Goal: Task Accomplishment & Management: Manage account settings

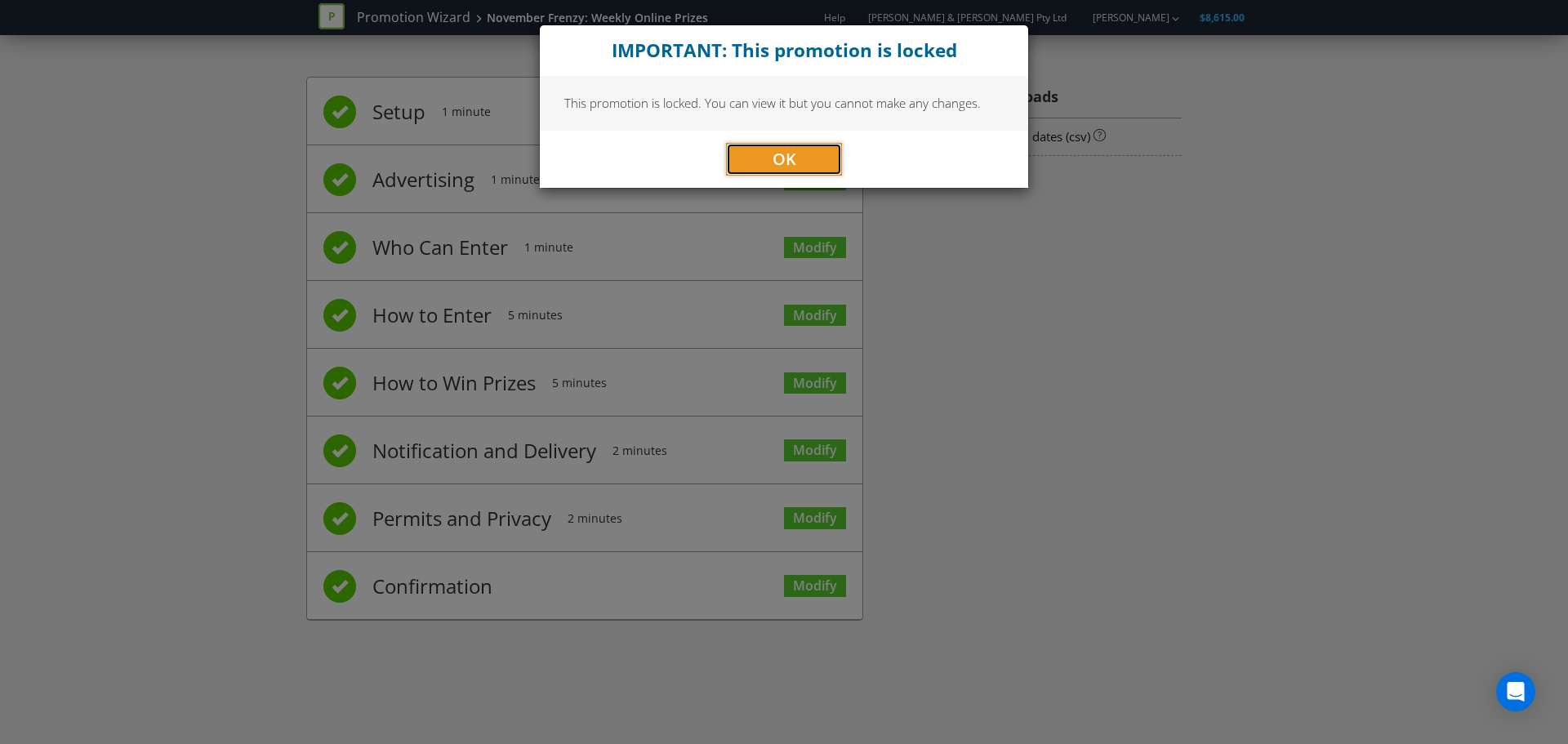
click at [774, 159] on span "OK" at bounding box center [784, 158] width 23 height 22
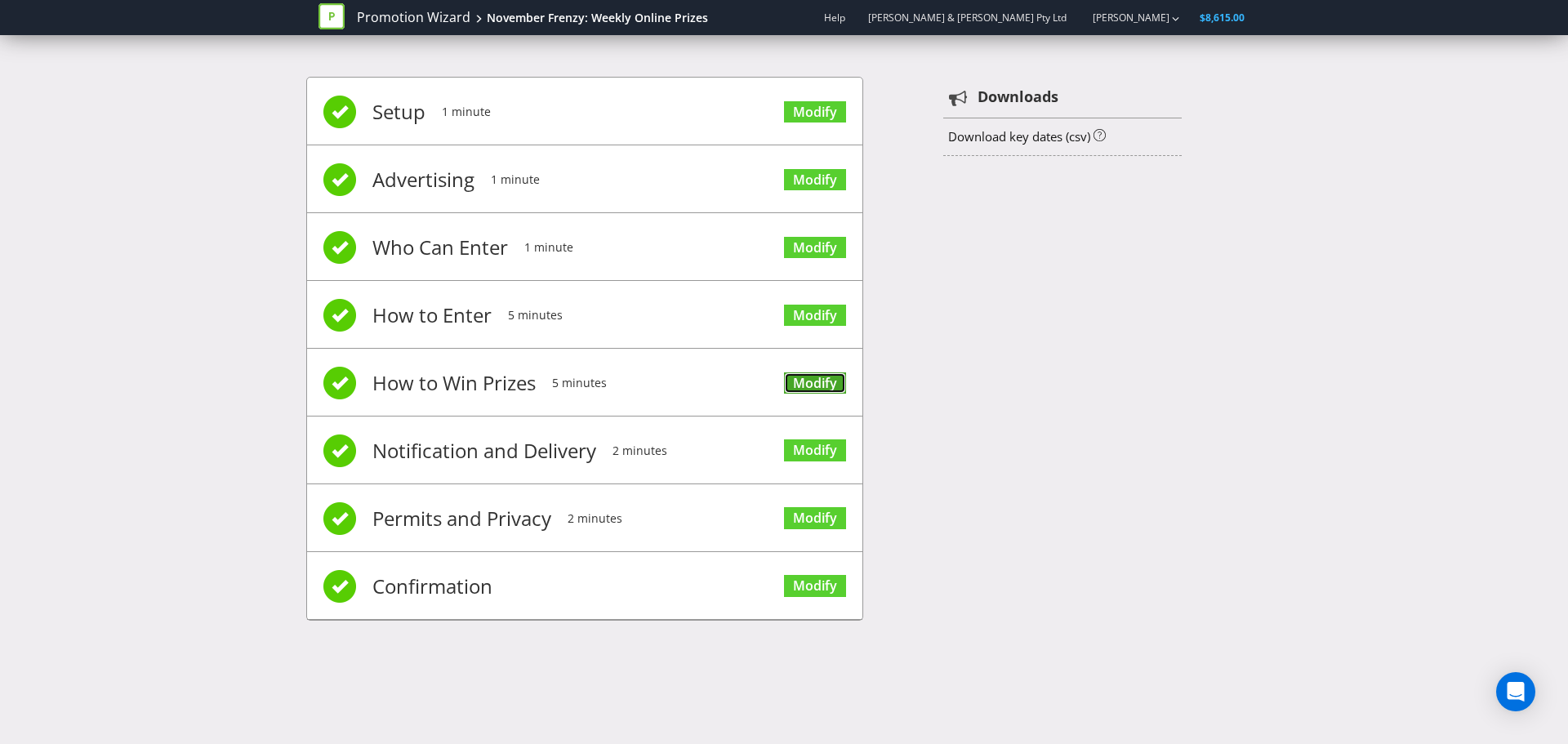
click at [800, 376] on link "Modify" at bounding box center [815, 383] width 62 height 22
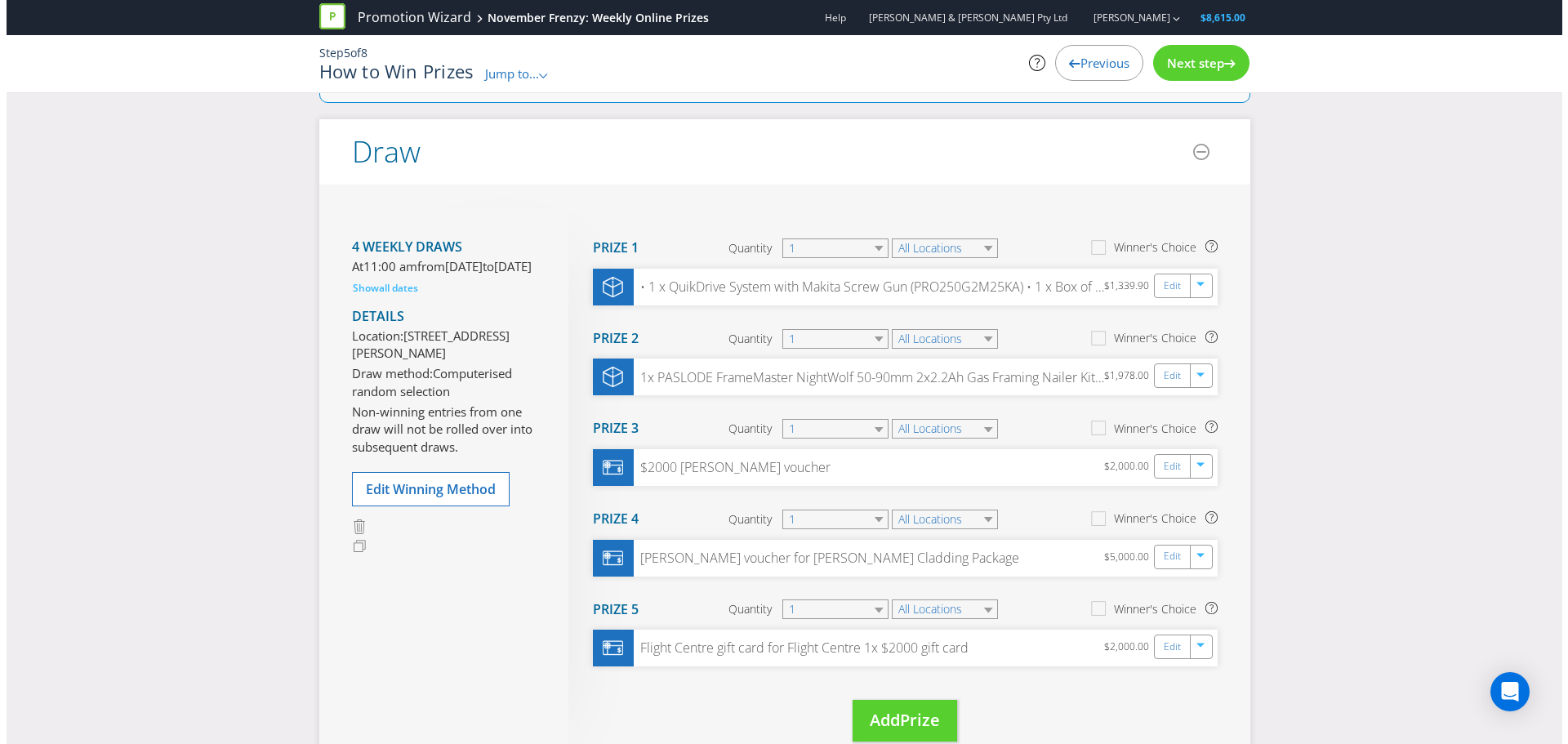
scroll to position [245, 0]
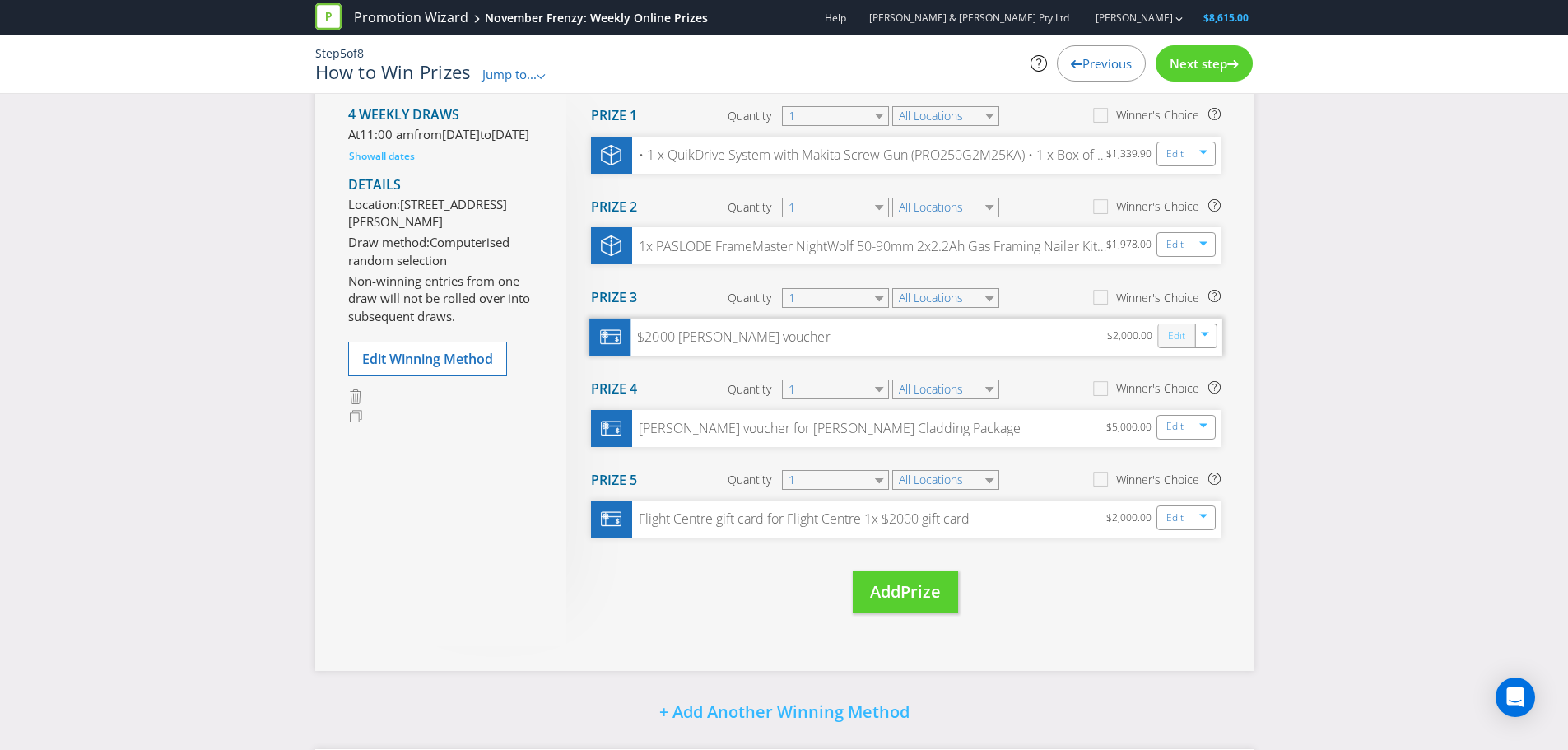
click at [1176, 337] on link "Edit" at bounding box center [1176, 336] width 17 height 19
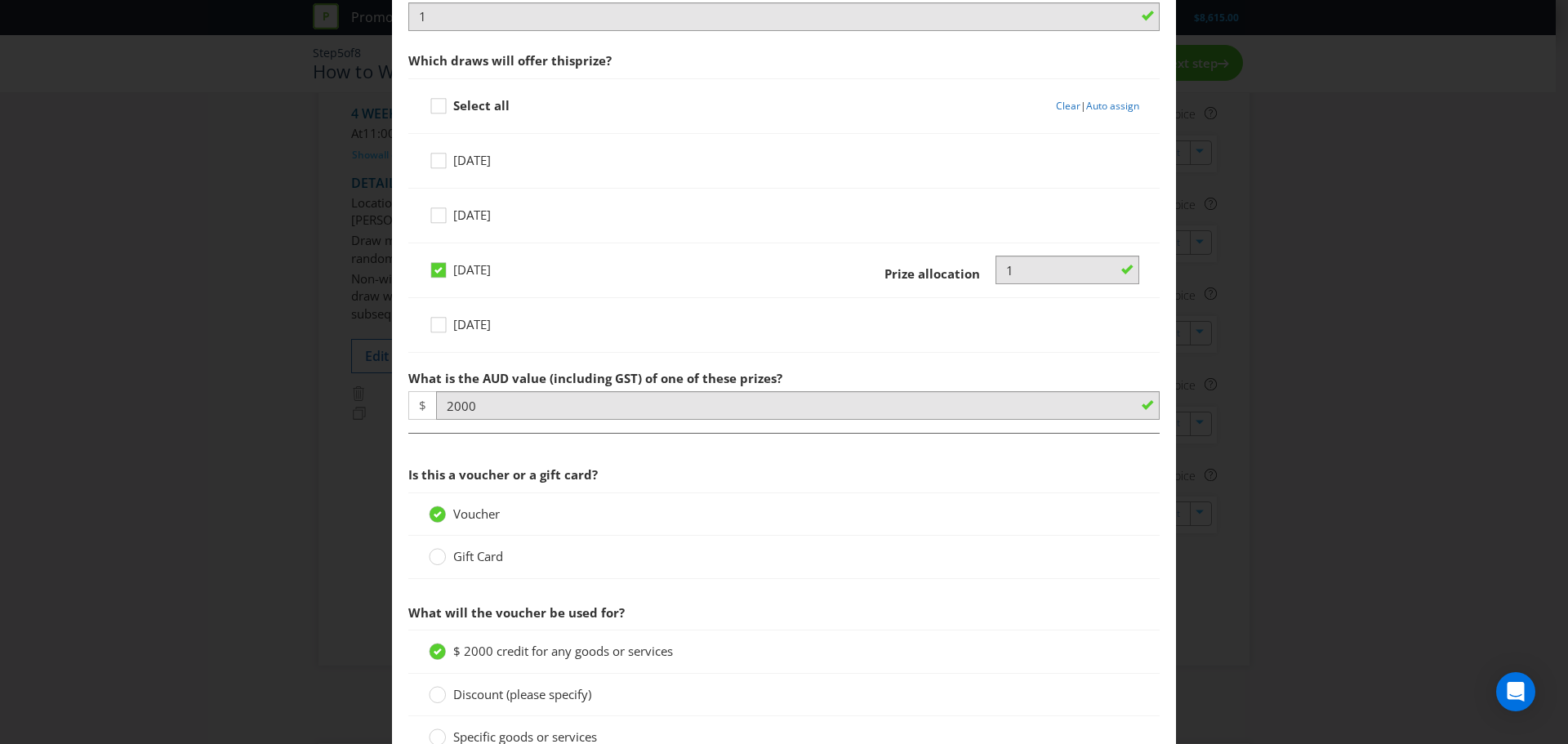
scroll to position [586, 0]
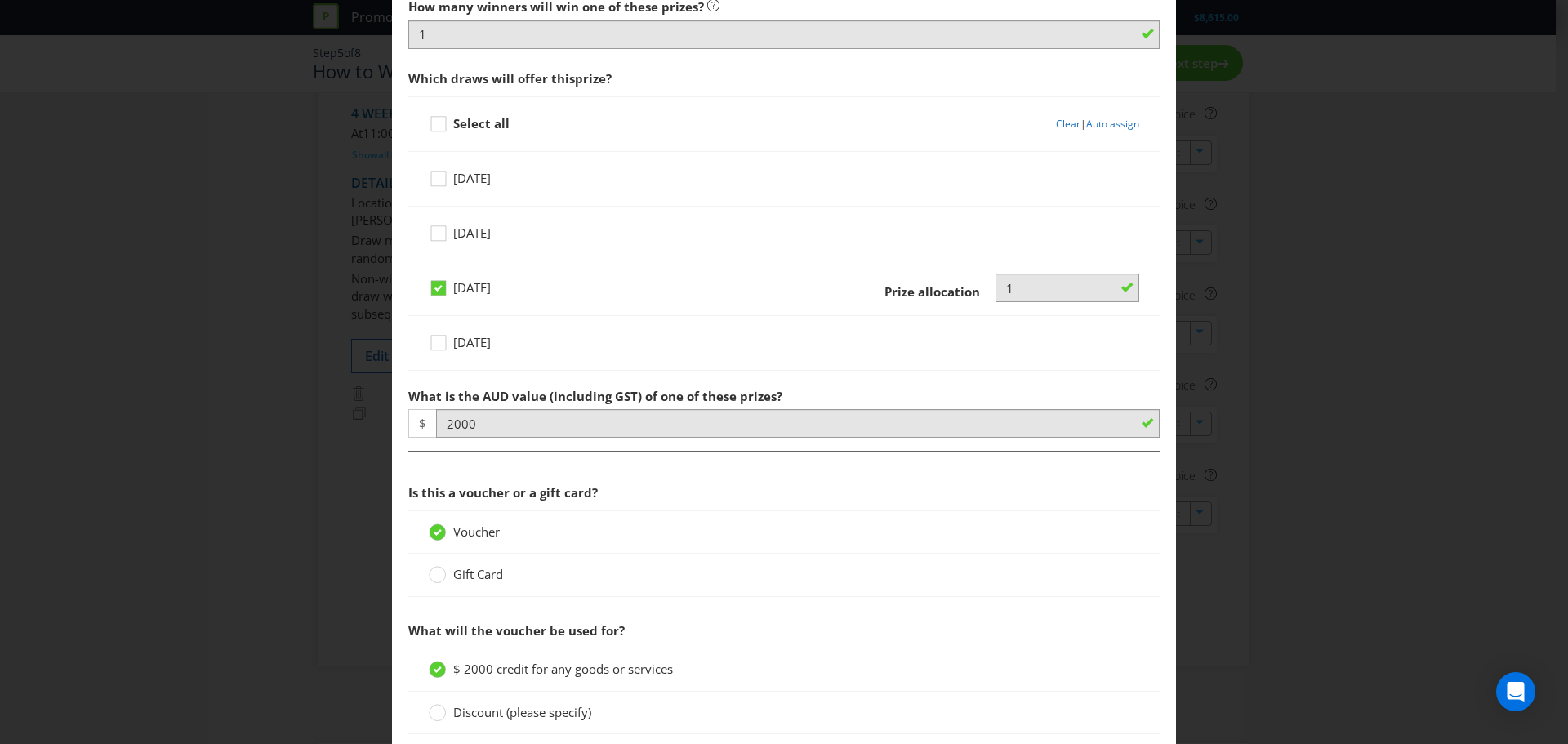
click at [1252, 95] on div "Edit Prize Victoria Please select the prize type Product Voucher or Gift Card C…" at bounding box center [784, 372] width 1568 height 744
click at [1212, 200] on div "Edit Prize Victoria Please select the prize type Product Voucher or Gift Card C…" at bounding box center [784, 372] width 1568 height 744
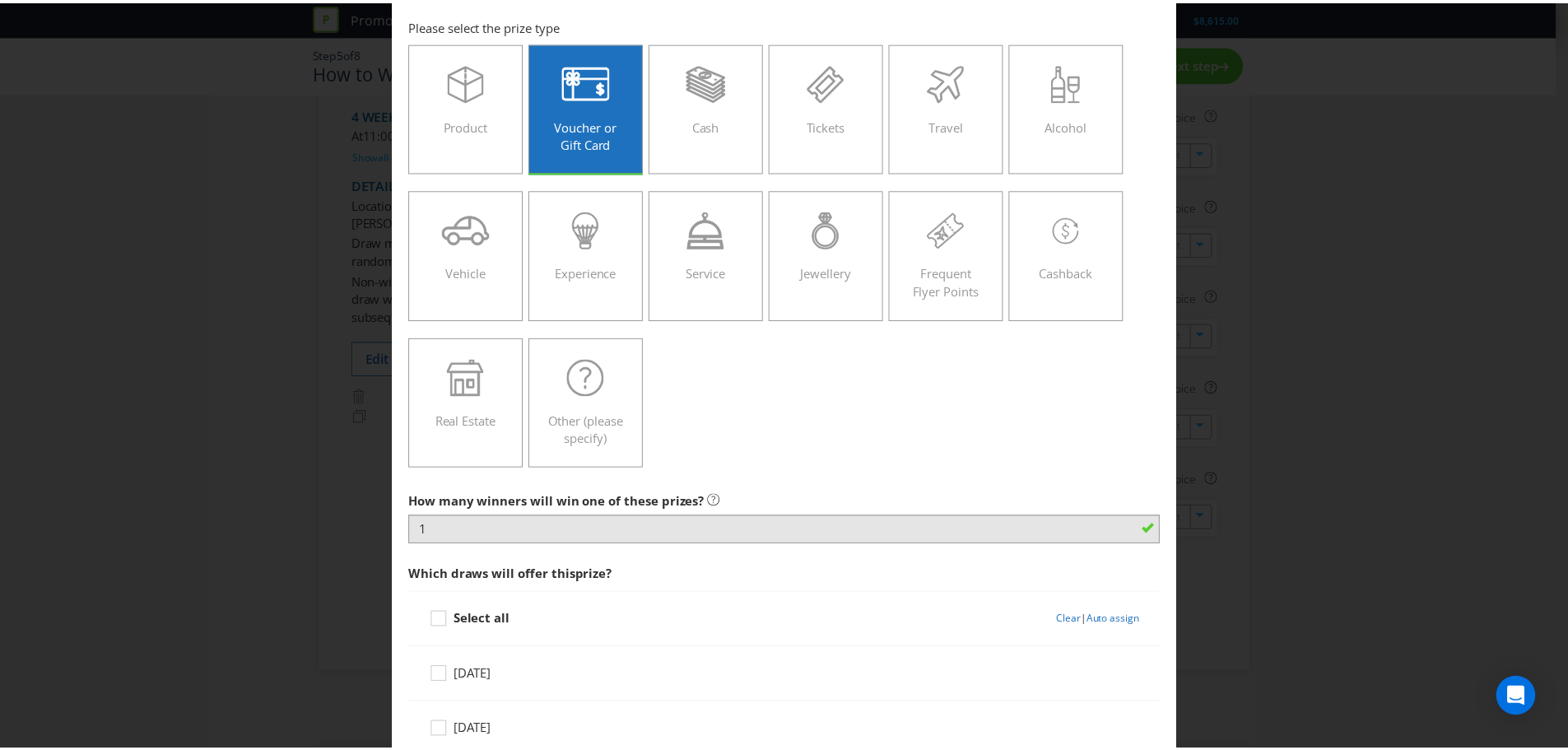
scroll to position [0, 0]
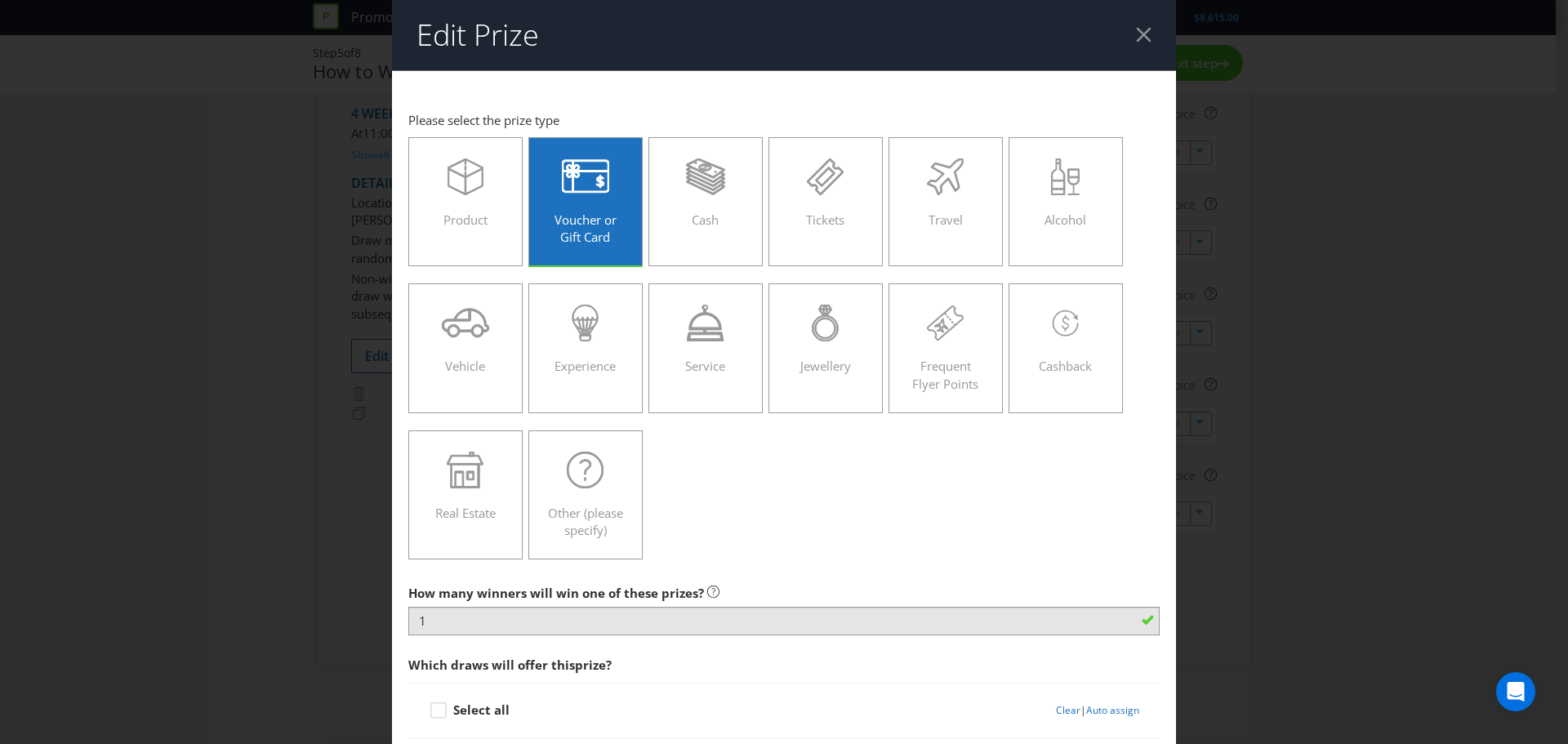
click at [1133, 25] on header "Edit Prize" at bounding box center [784, 35] width 784 height 70
click at [1136, 32] on div at bounding box center [1144, 34] width 15 height 15
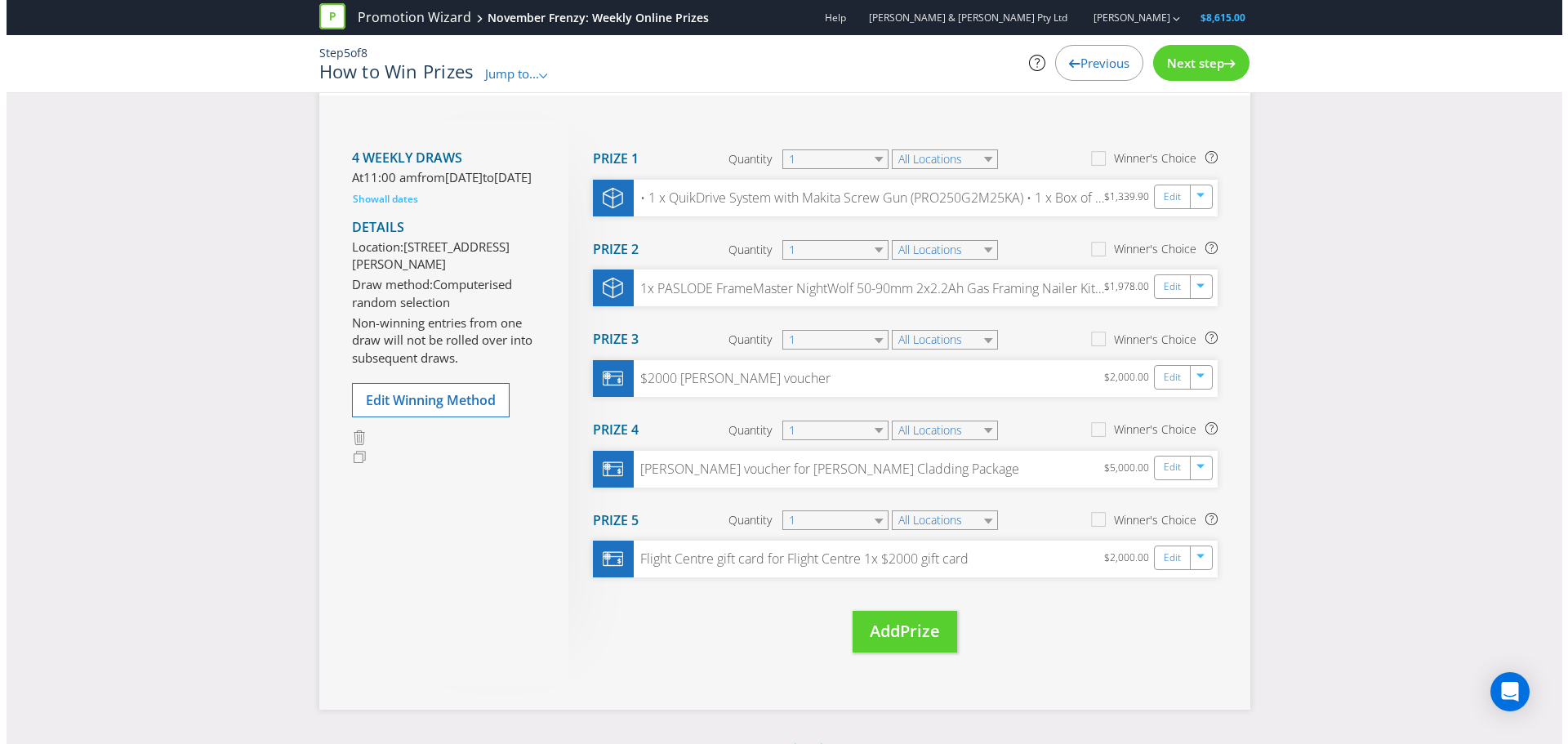
scroll to position [164, 0]
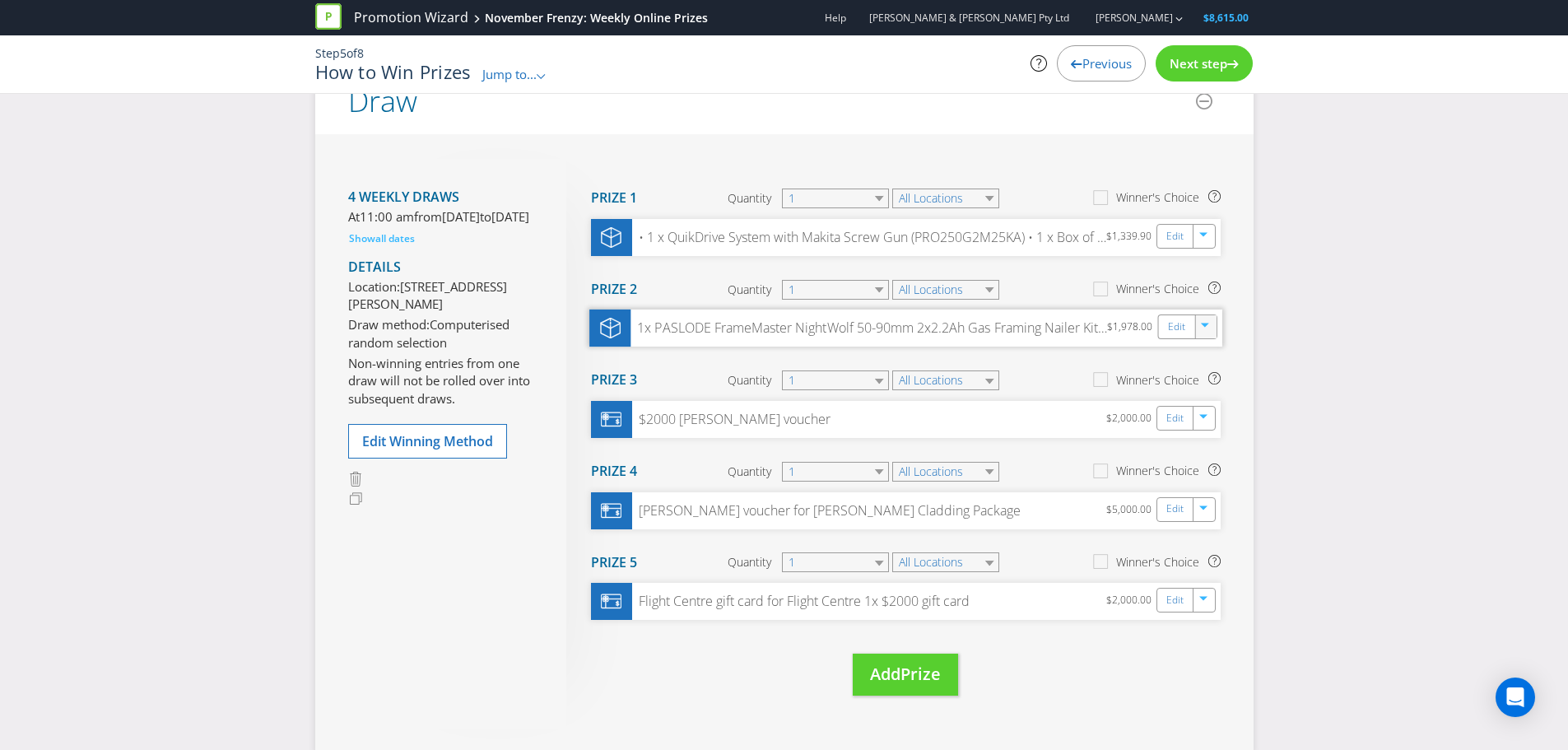
click at [1209, 330] on icon "button" at bounding box center [1205, 328] width 10 height 10
click at [1059, 317] on div "1x PASLODE FrameMaster NightWolf 50-90mm 2x2.2Ah Gas Framing Nailer Kit NW580 2…" at bounding box center [905, 328] width 634 height 37
click at [1070, 328] on div "1x PASLODE FrameMaster NightWolf 50-90mm 2x2.2Ah Gas Framing Nailer Kit NW580 2…" at bounding box center [869, 328] width 477 height 19
click at [1176, 331] on link "Edit" at bounding box center [1176, 327] width 17 height 19
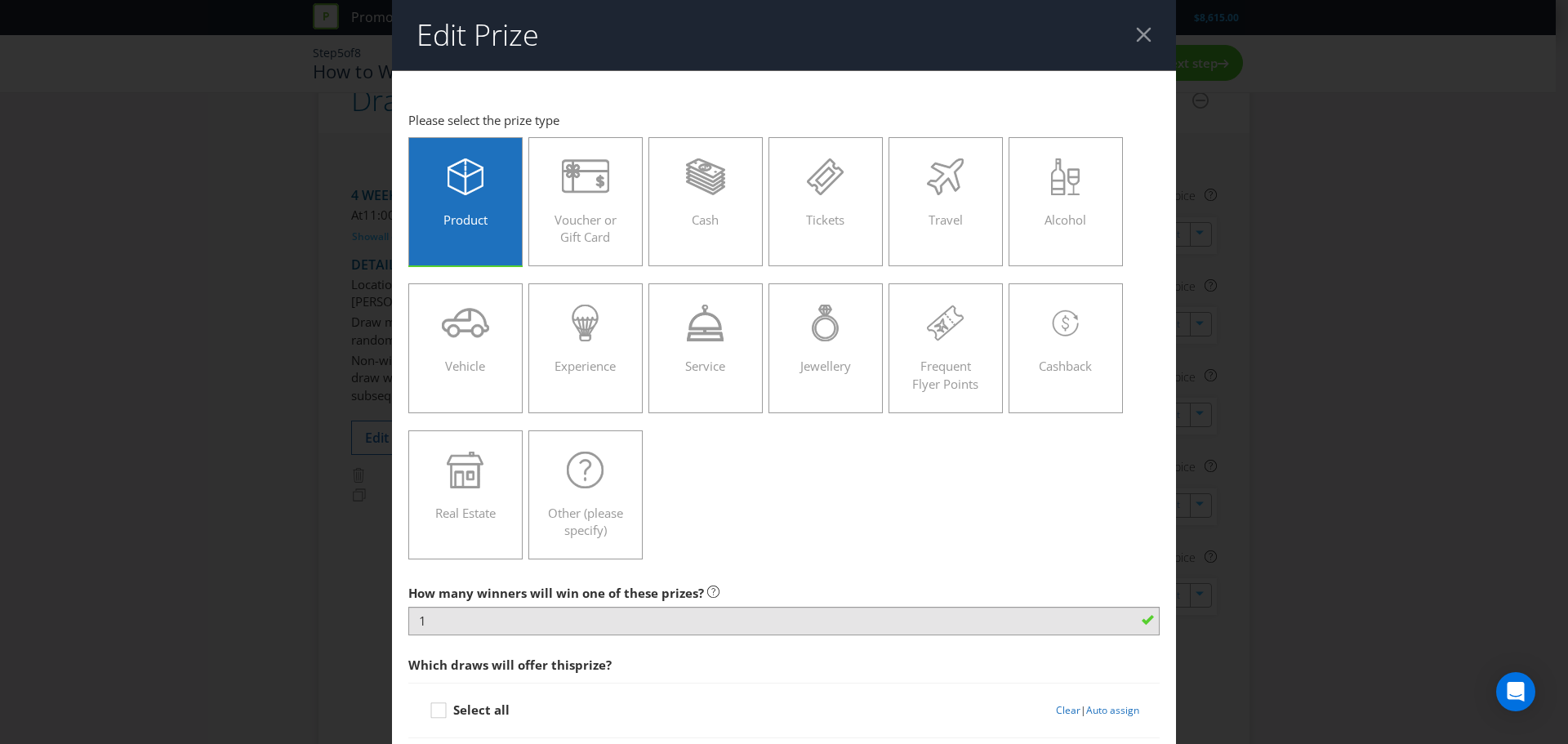
click at [1136, 28] on div at bounding box center [1144, 34] width 15 height 15
